Goal: Task Accomplishment & Management: Manage account settings

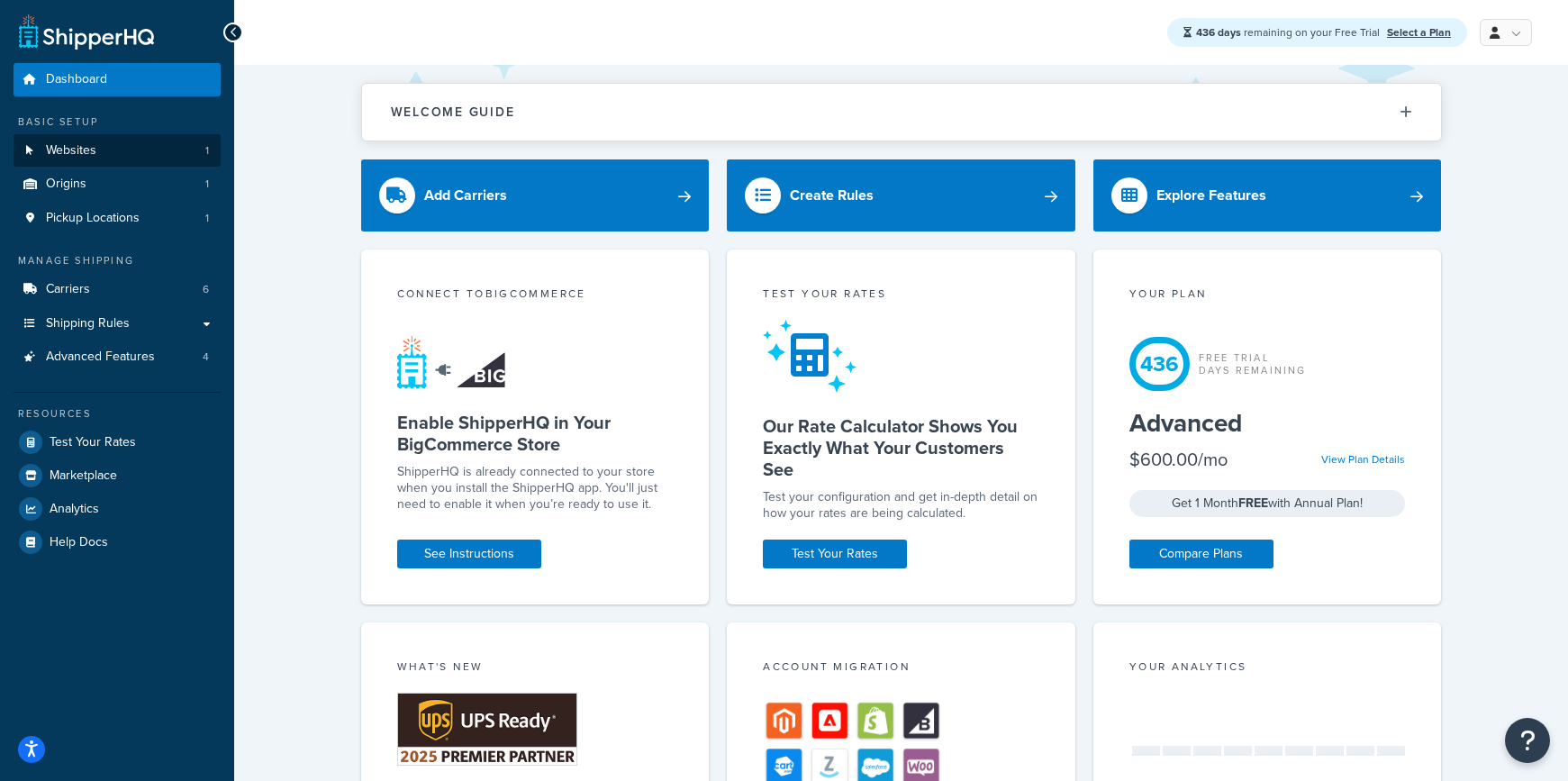
click at [144, 151] on link "Websites 1" at bounding box center [117, 151] width 207 height 33
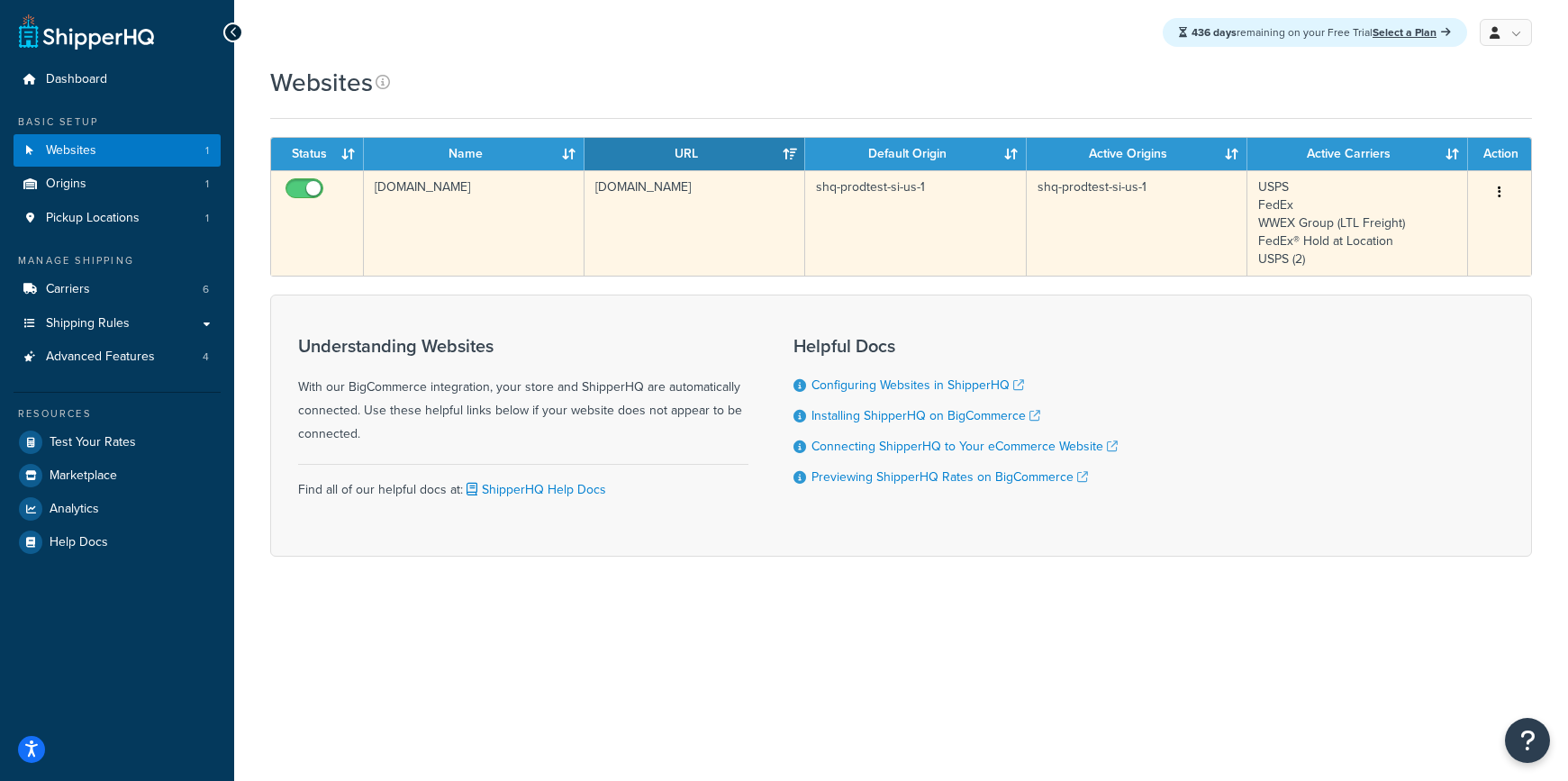
click at [494, 233] on td "[DOMAIN_NAME]" at bounding box center [474, 222] width 221 height 106
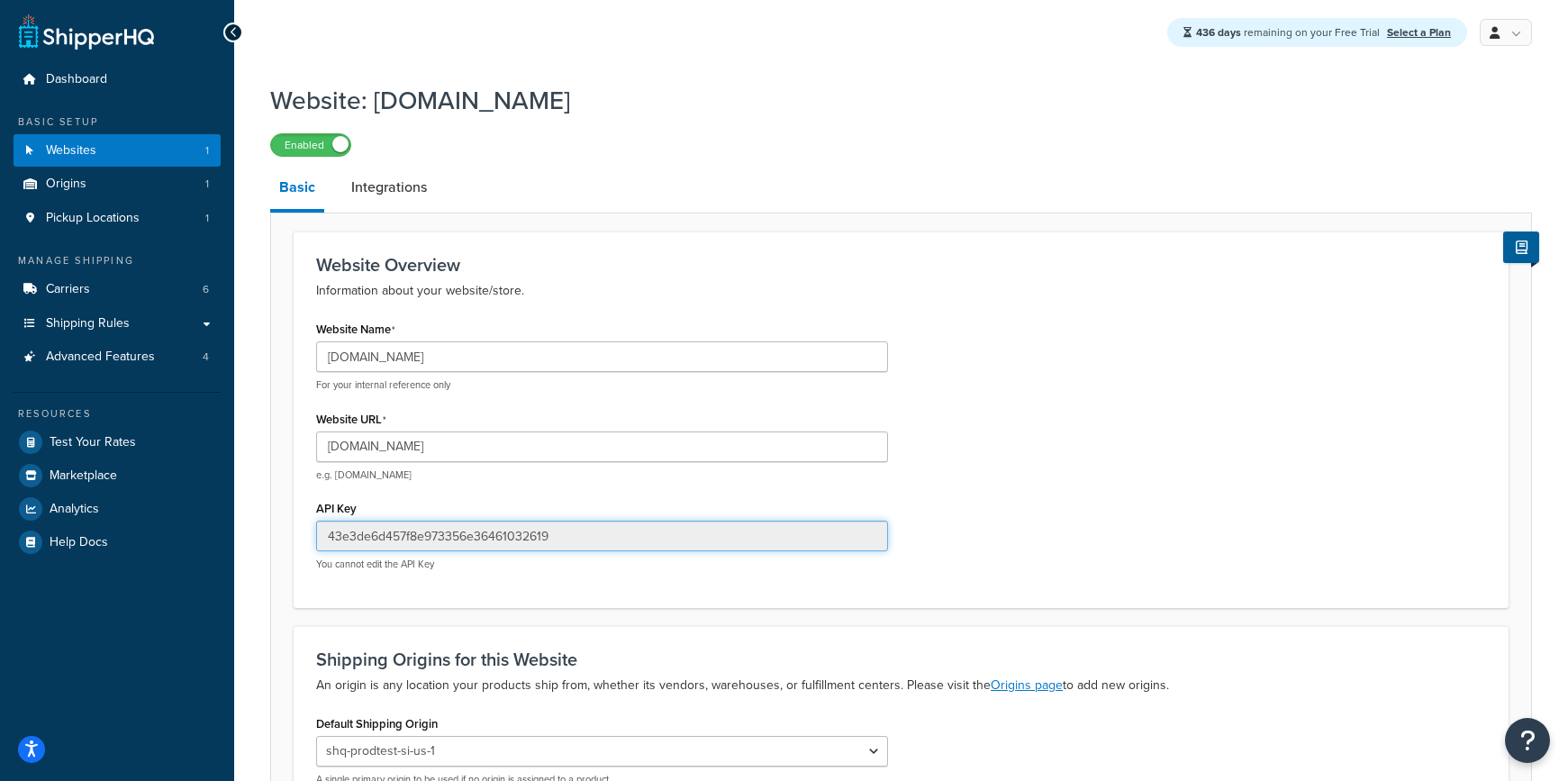
click at [500, 535] on input "43e3de6d457f8e973356e36461032619" at bounding box center [602, 535] width 572 height 30
drag, startPoint x: 559, startPoint y: 360, endPoint x: 329, endPoint y: 360, distance: 230.0
click at [329, 360] on input "shq-prodtest-si-us-1.mybigcommerce.com" at bounding box center [602, 356] width 572 height 30
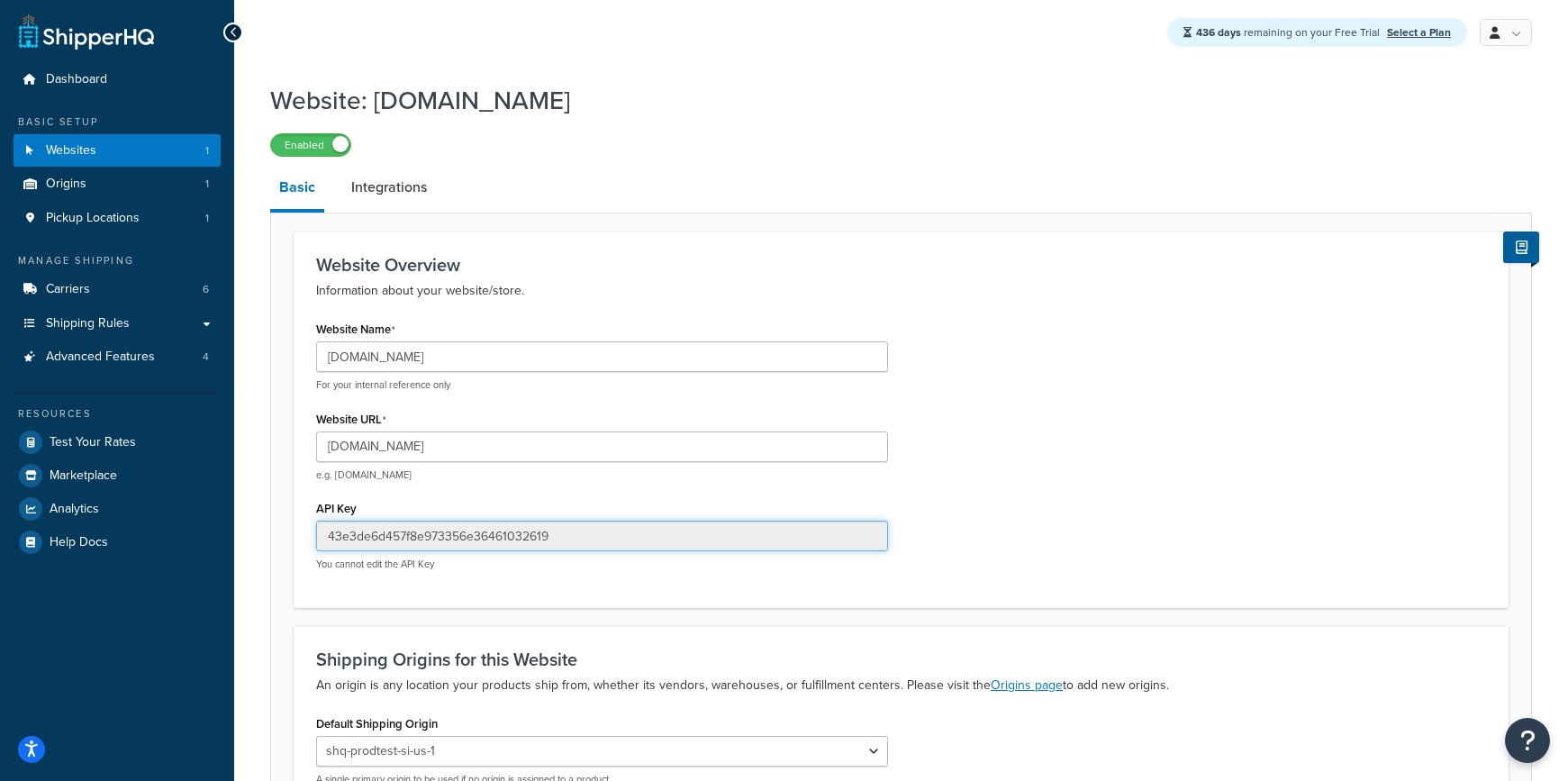
click at [533, 536] on input "43e3de6d457f8e973356e36461032619" at bounding box center [602, 535] width 572 height 30
click at [429, 532] on input "43e3de6d457f8e973356e36461032619" at bounding box center [602, 535] width 572 height 30
click at [449, 530] on input "43e3de6d457f8e973356e36461032619" at bounding box center [602, 535] width 572 height 30
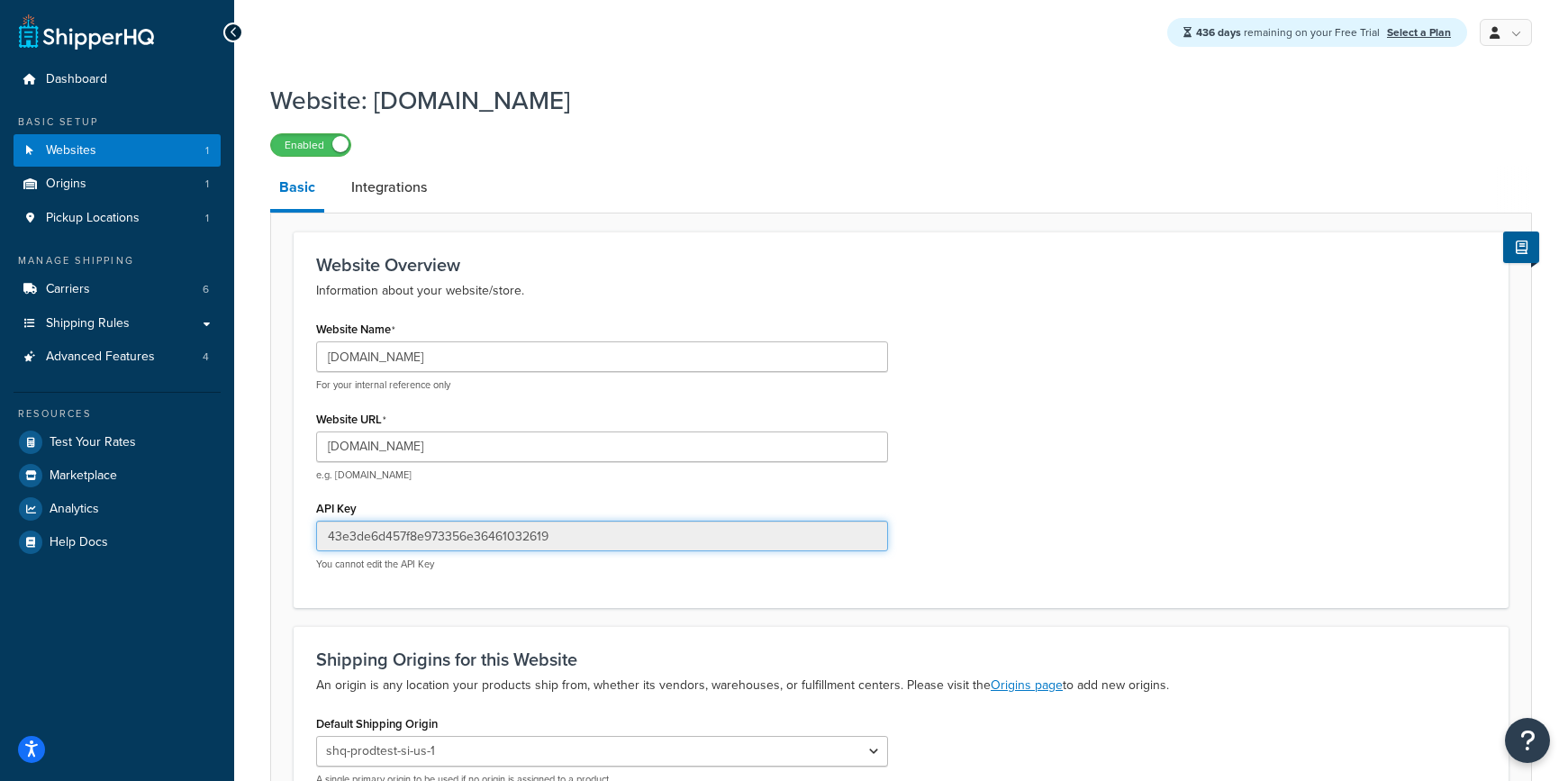
click at [449, 530] on input "43e3de6d457f8e973356e36461032619" at bounding box center [602, 535] width 572 height 30
